Goal: Browse casually

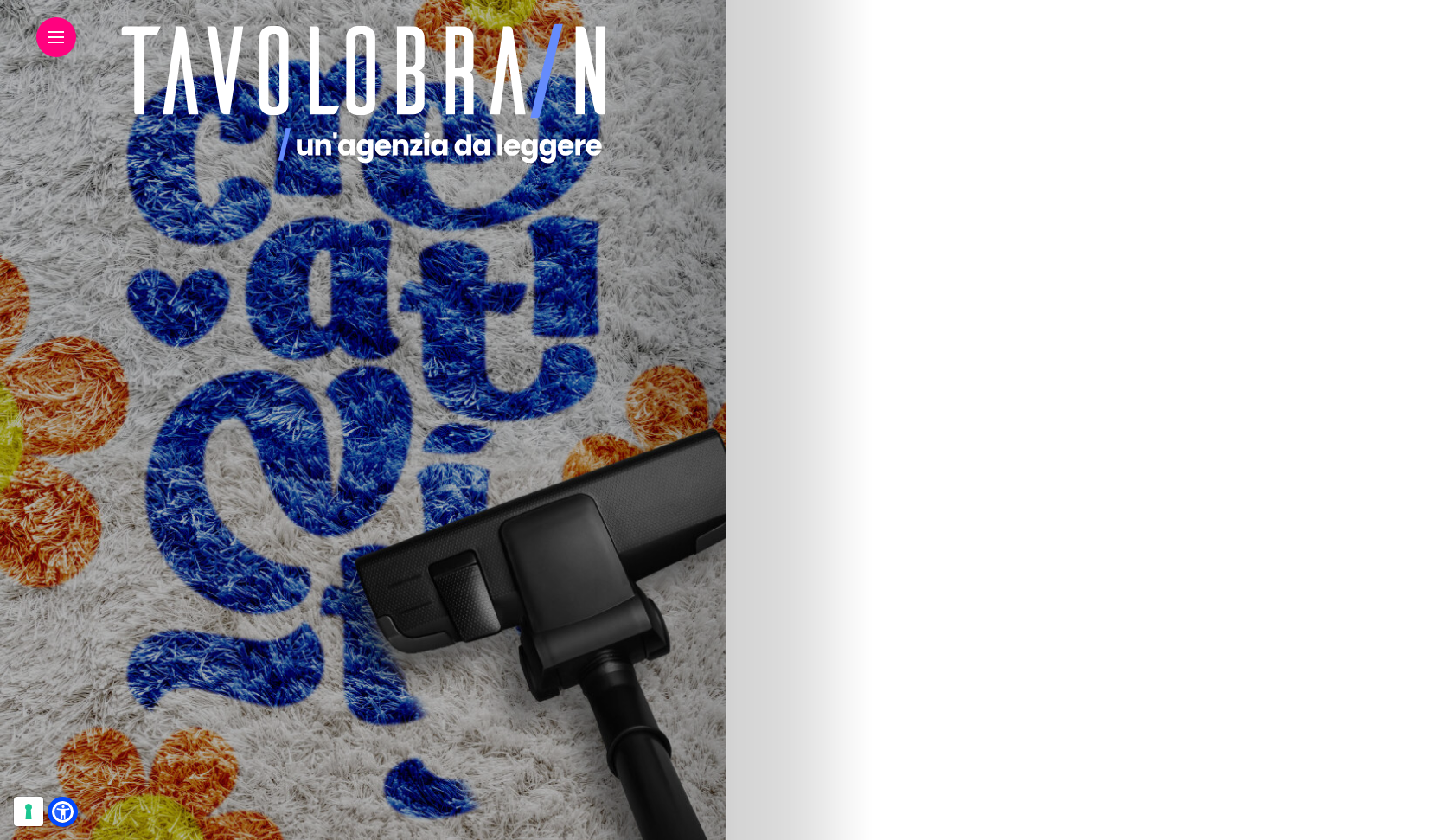
scroll to position [619, 0]
drag, startPoint x: 941, startPoint y: 510, endPoint x: 761, endPoint y: 486, distance: 181.6
copy article "marketing & advertising social & web E-health: Il futuro della relazione farmac…"
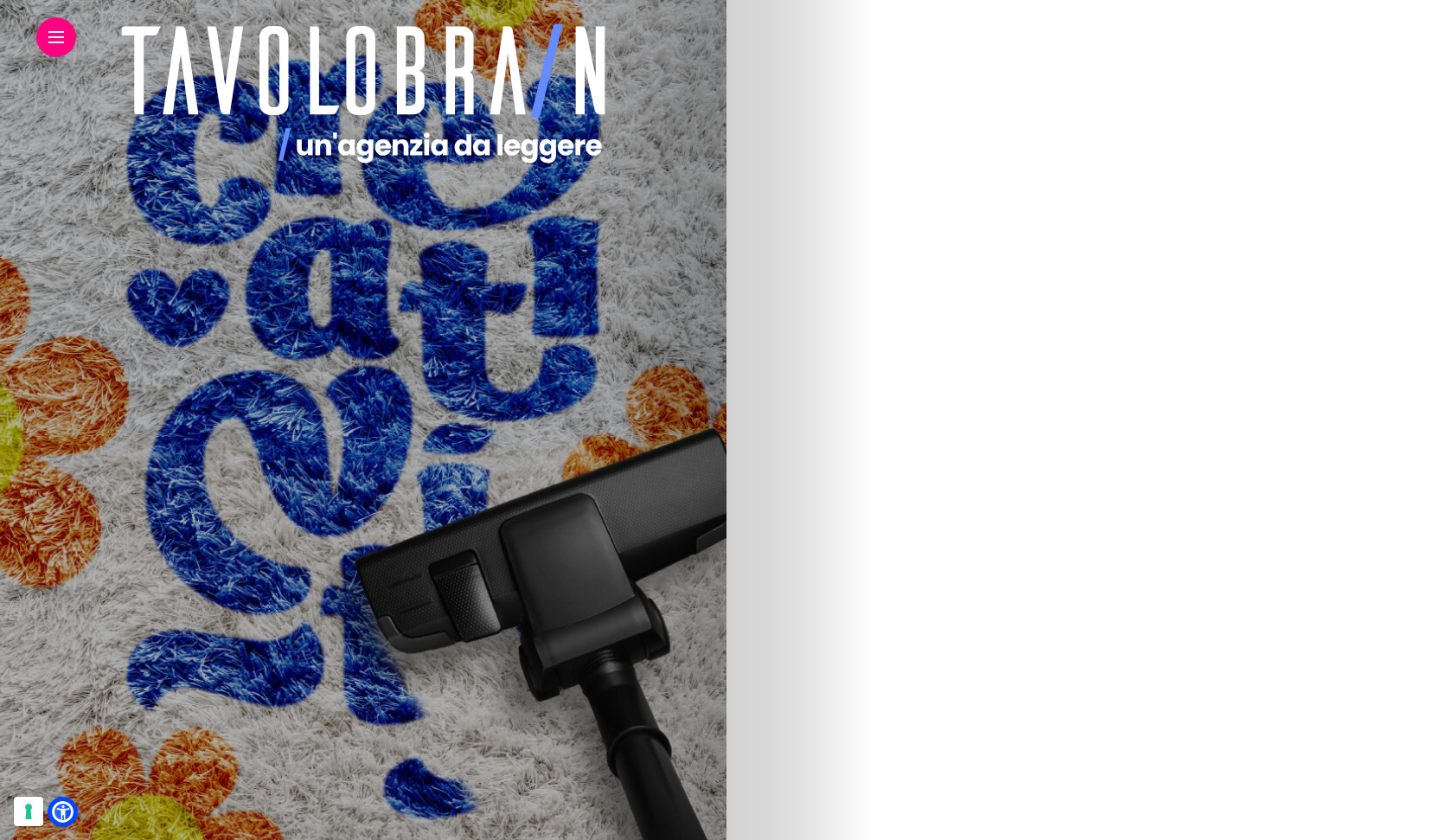
click at [497, 551] on img at bounding box center [190, 565] width 615 height 1038
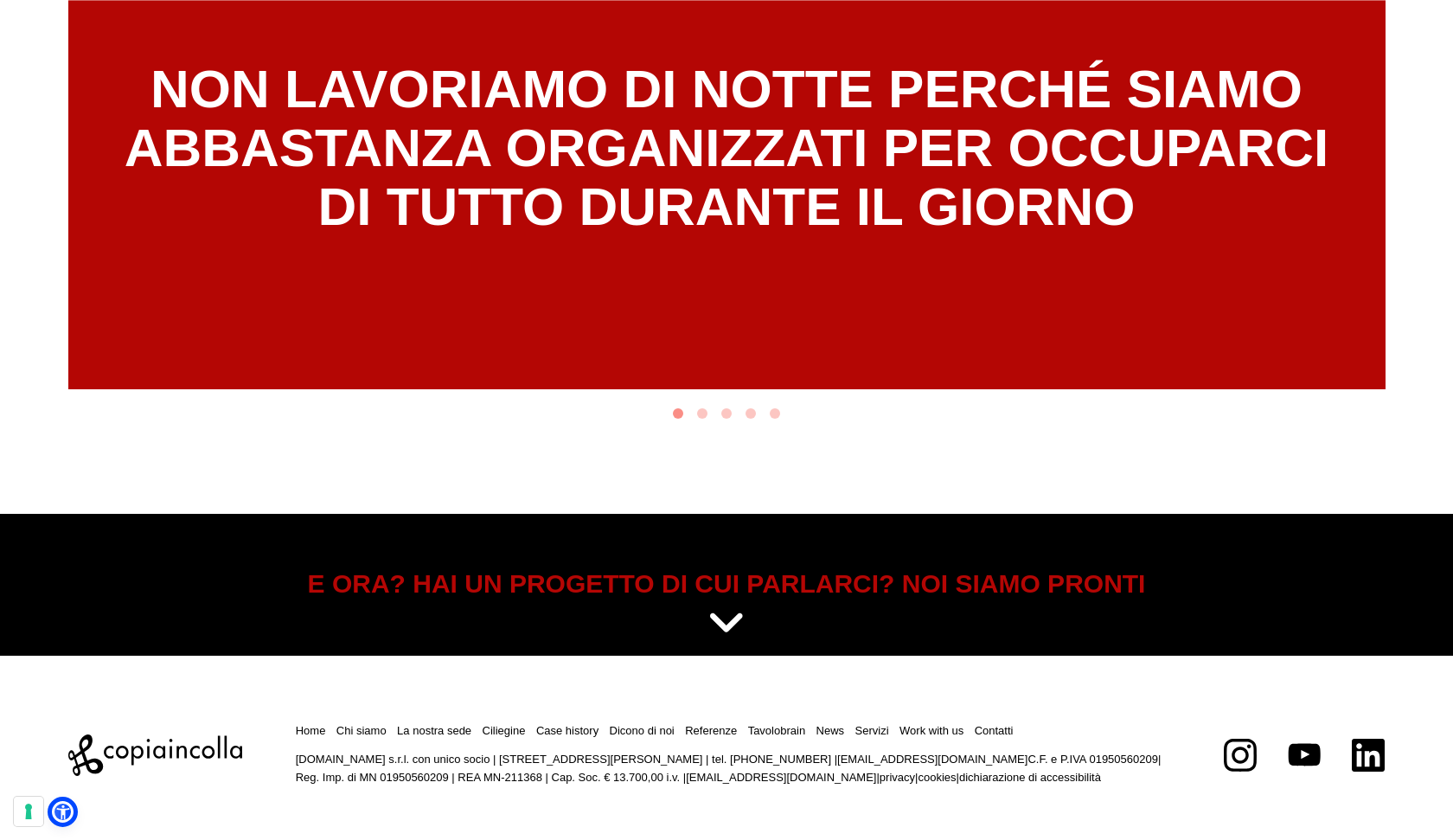
scroll to position [9095, 0]
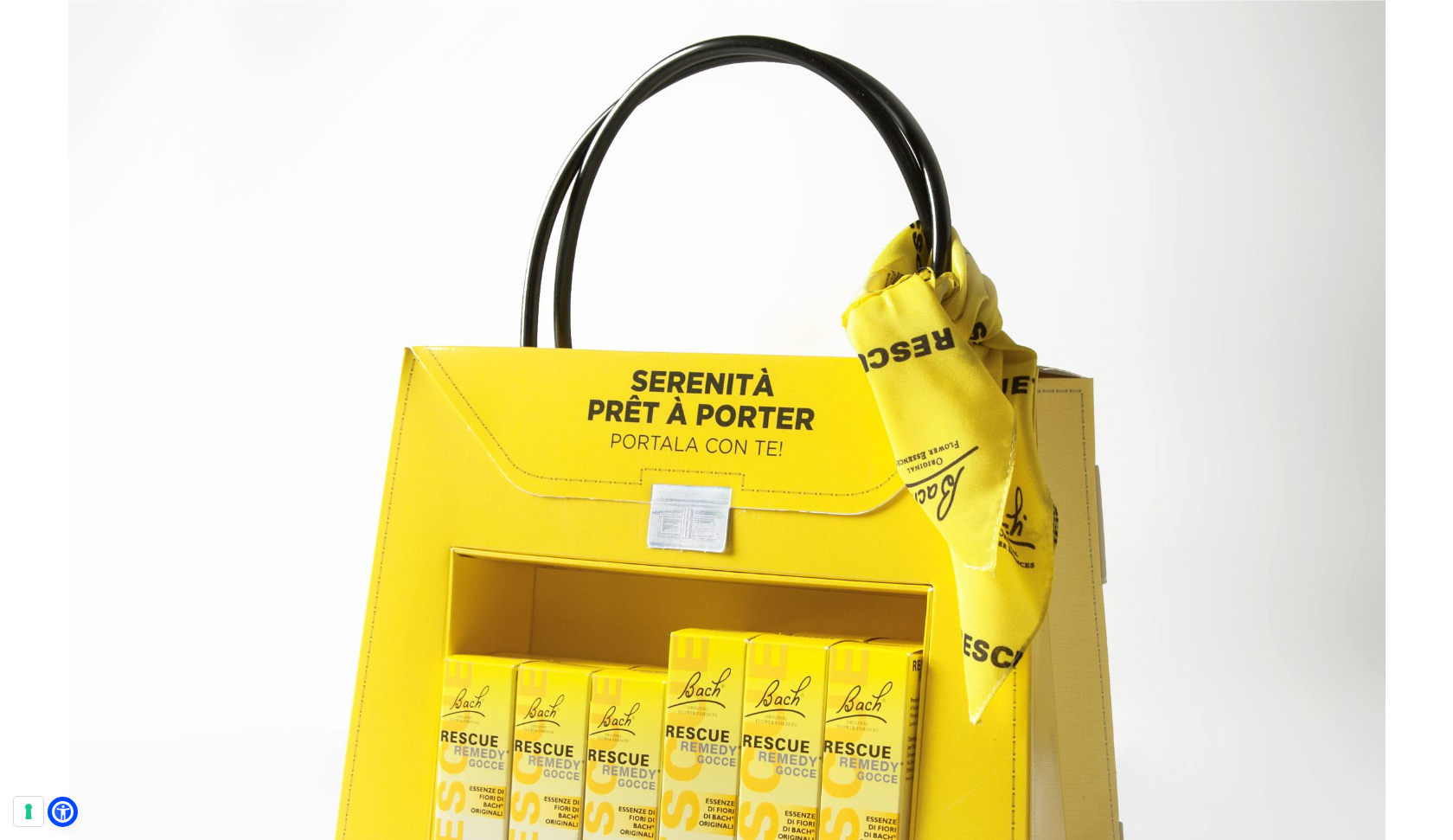
scroll to position [6674, 0]
